Goal: Information Seeking & Learning: Learn about a topic

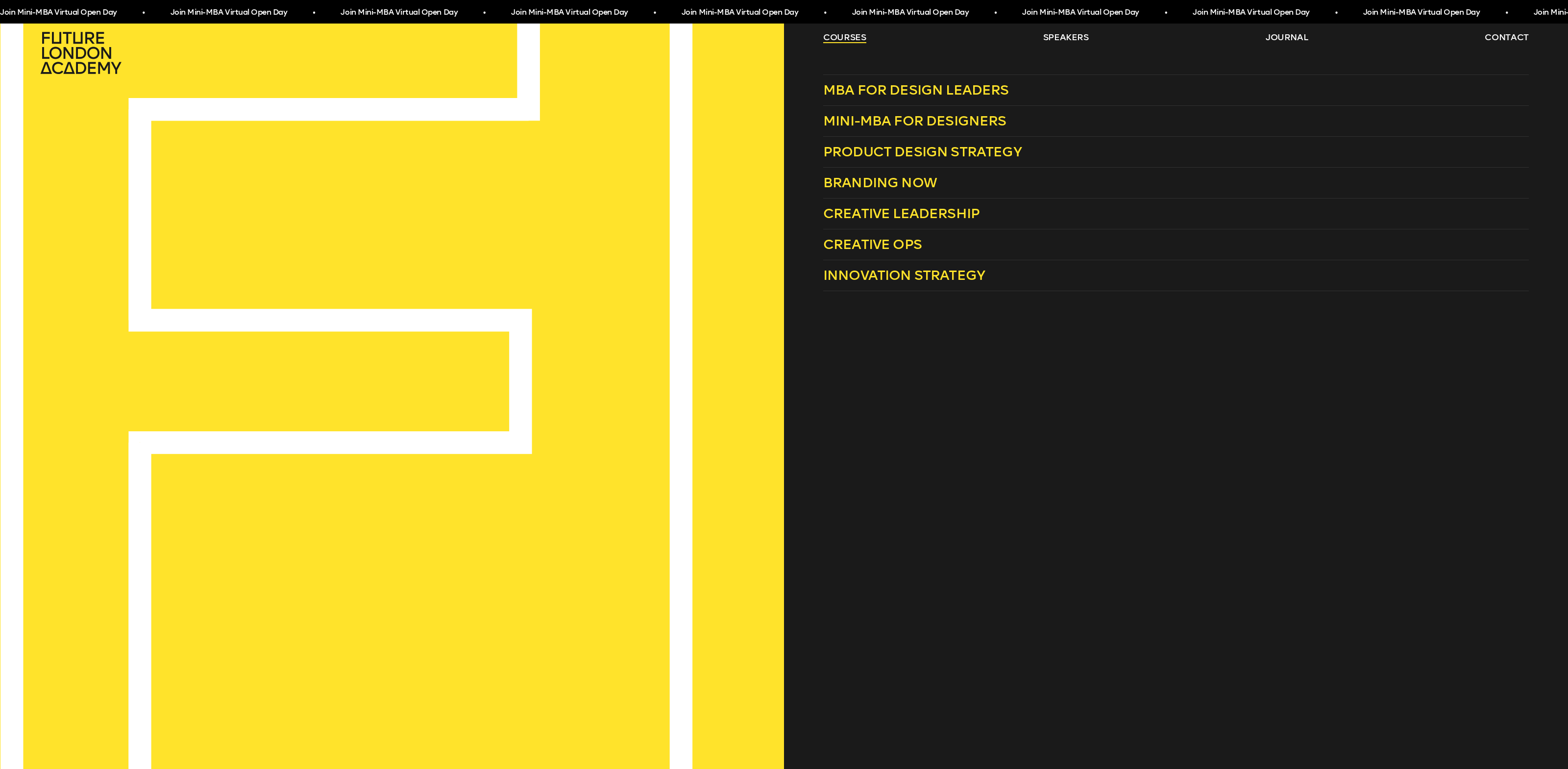
click at [849, 37] on link "courses" at bounding box center [844, 37] width 43 height 12
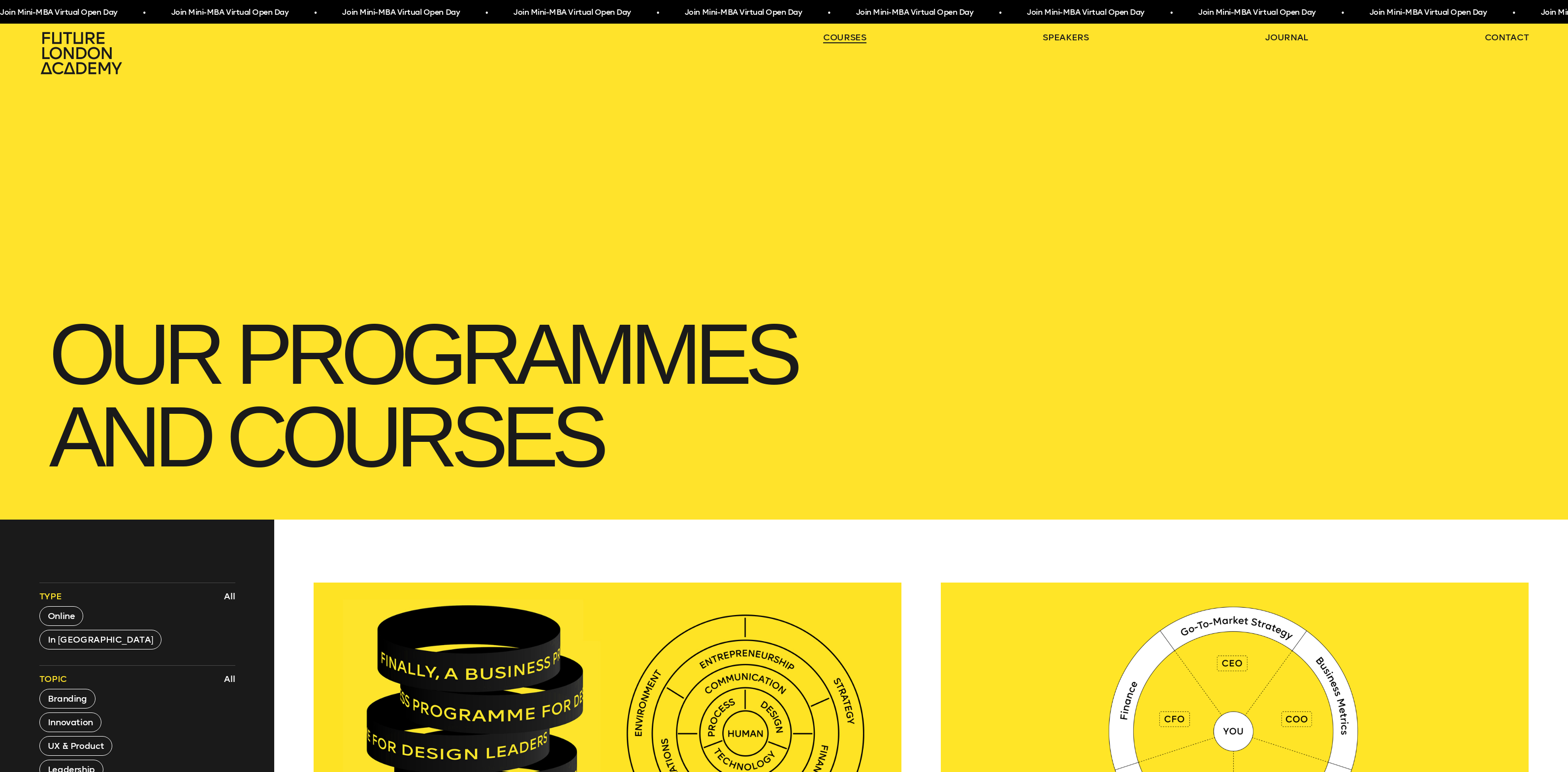
click at [852, 37] on link "courses" at bounding box center [845, 37] width 43 height 12
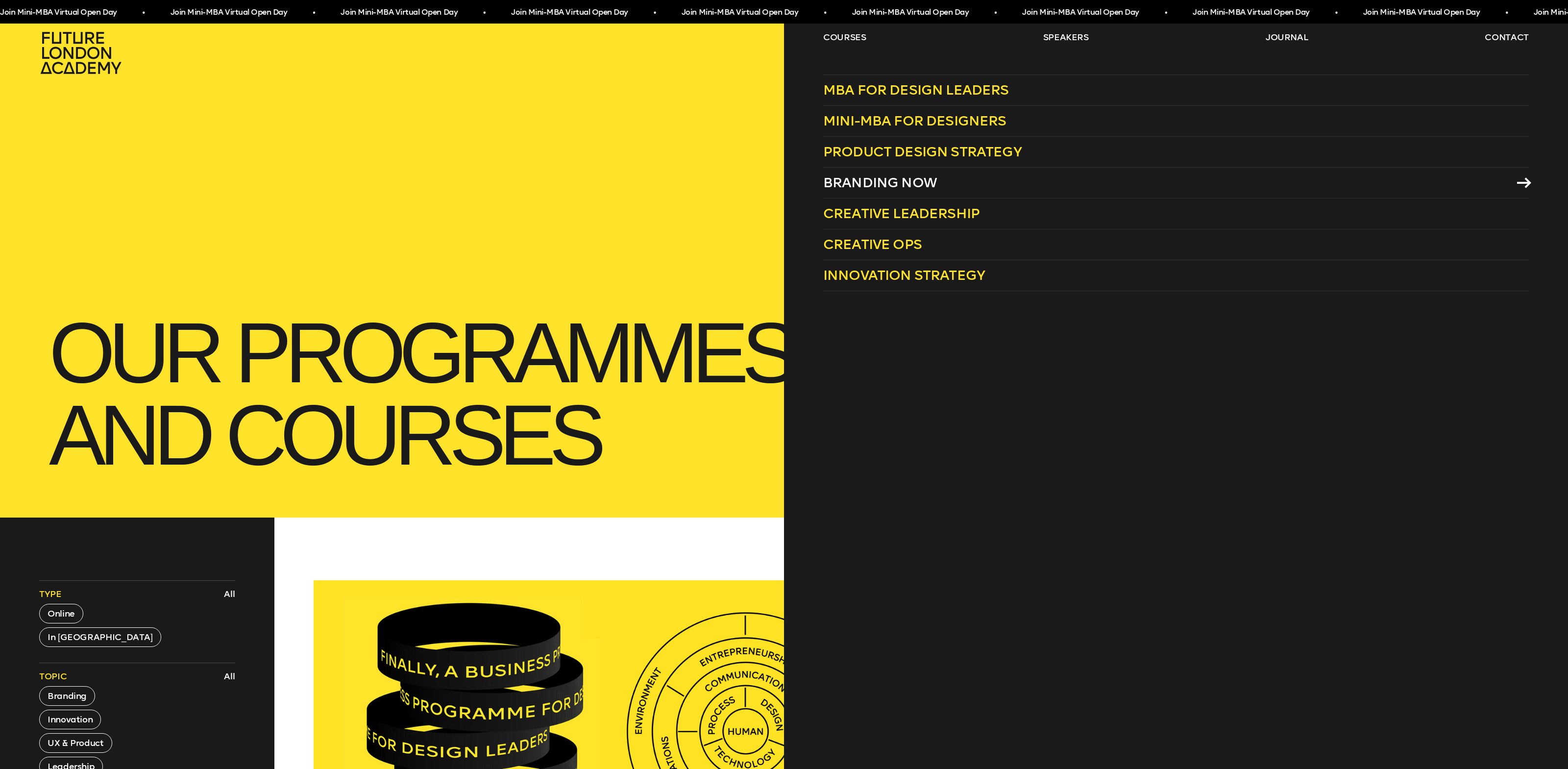
click at [870, 185] on span "Branding Now" at bounding box center [880, 183] width 114 height 16
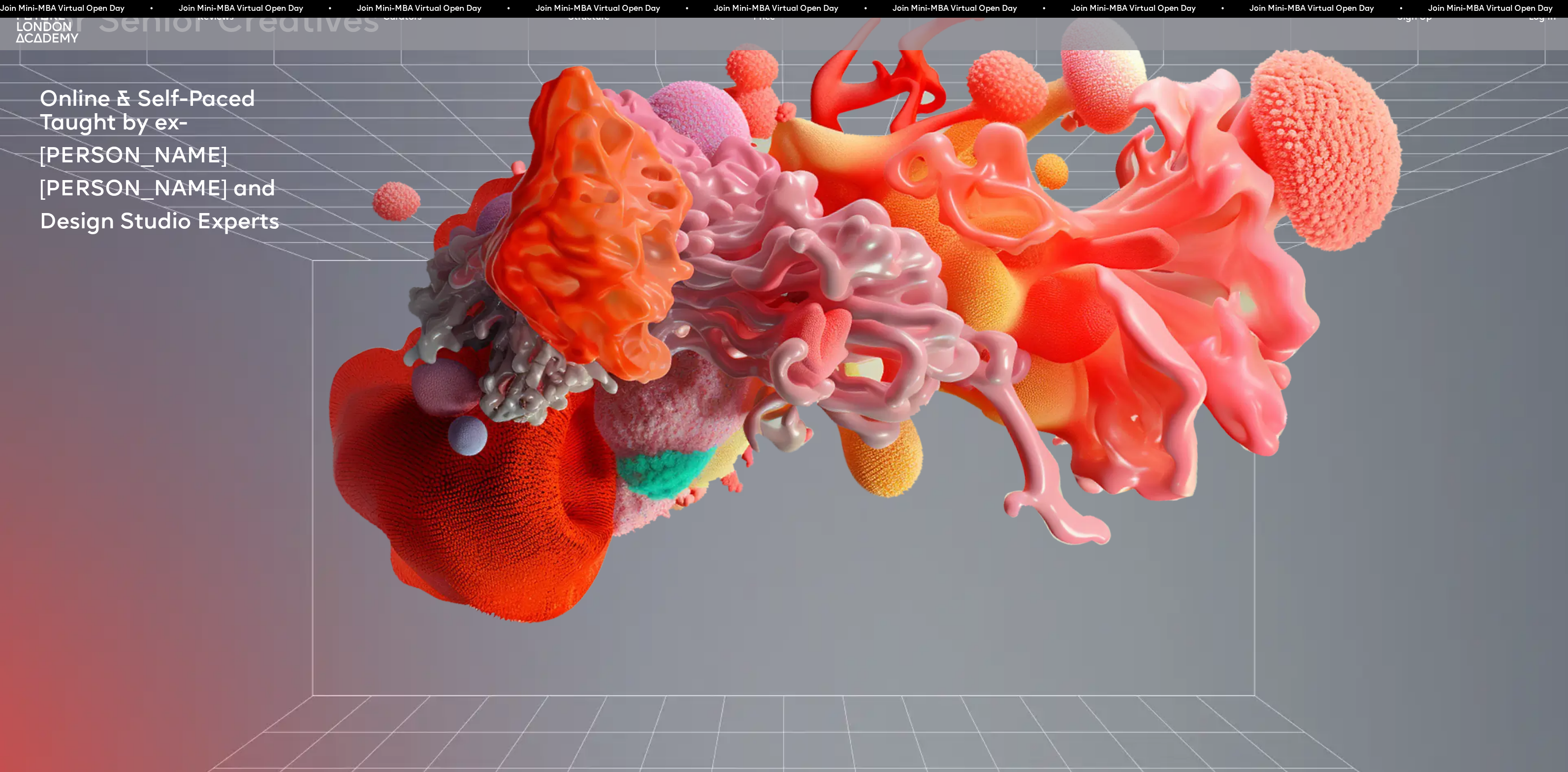
scroll to position [213, 0]
